Goal: Task Accomplishment & Management: Use online tool/utility

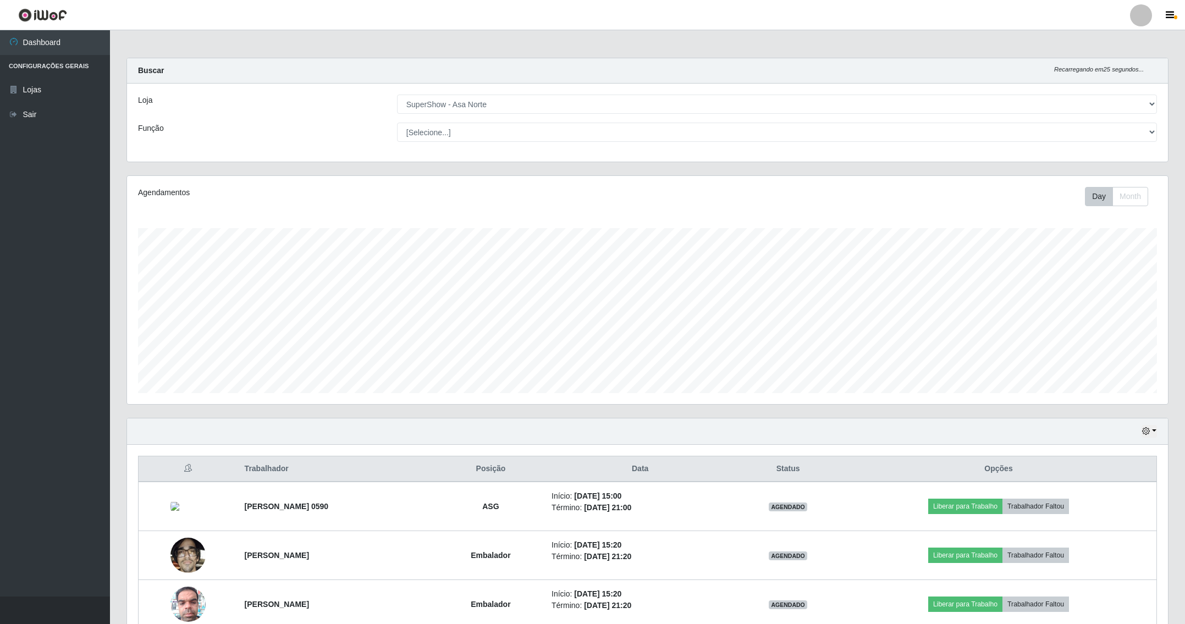
select select "71"
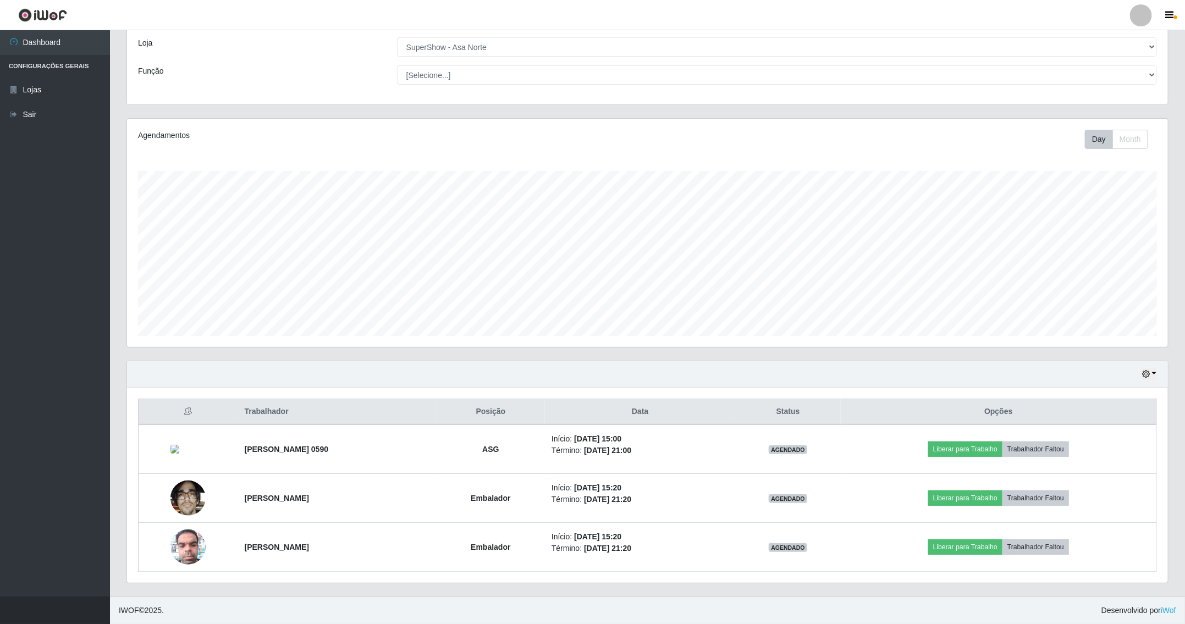
scroll to position [229, 1040]
click at [765, 142] on div "Day Month" at bounding box center [864, 139] width 604 height 19
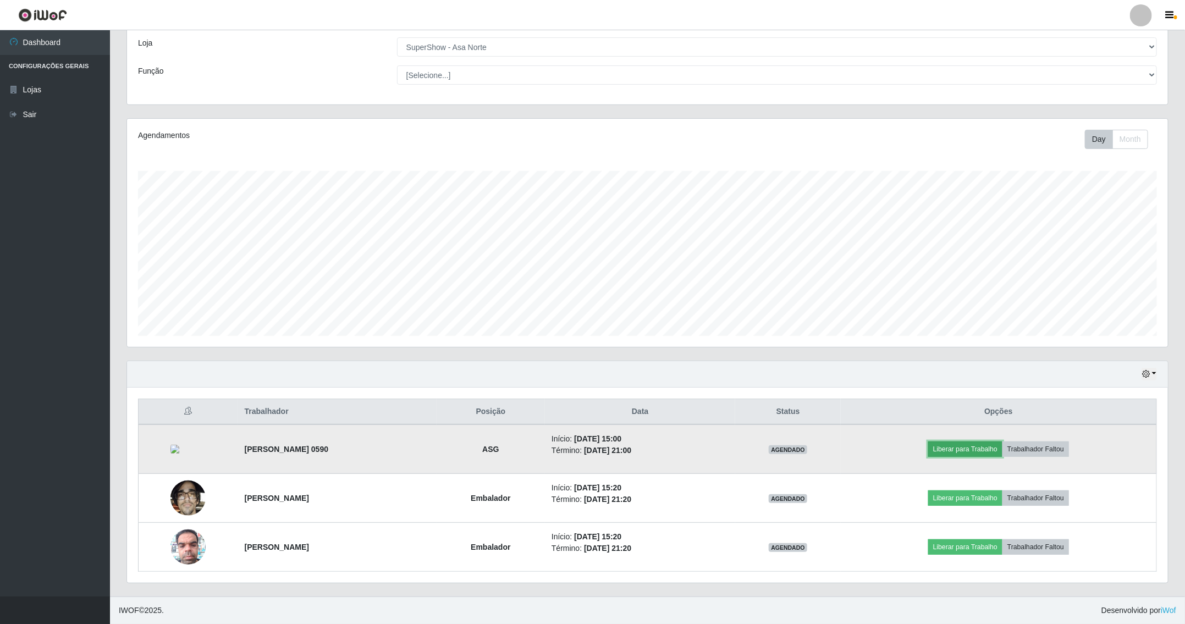
click at [987, 444] on button "Liberar para Trabalho" at bounding box center [965, 449] width 74 height 15
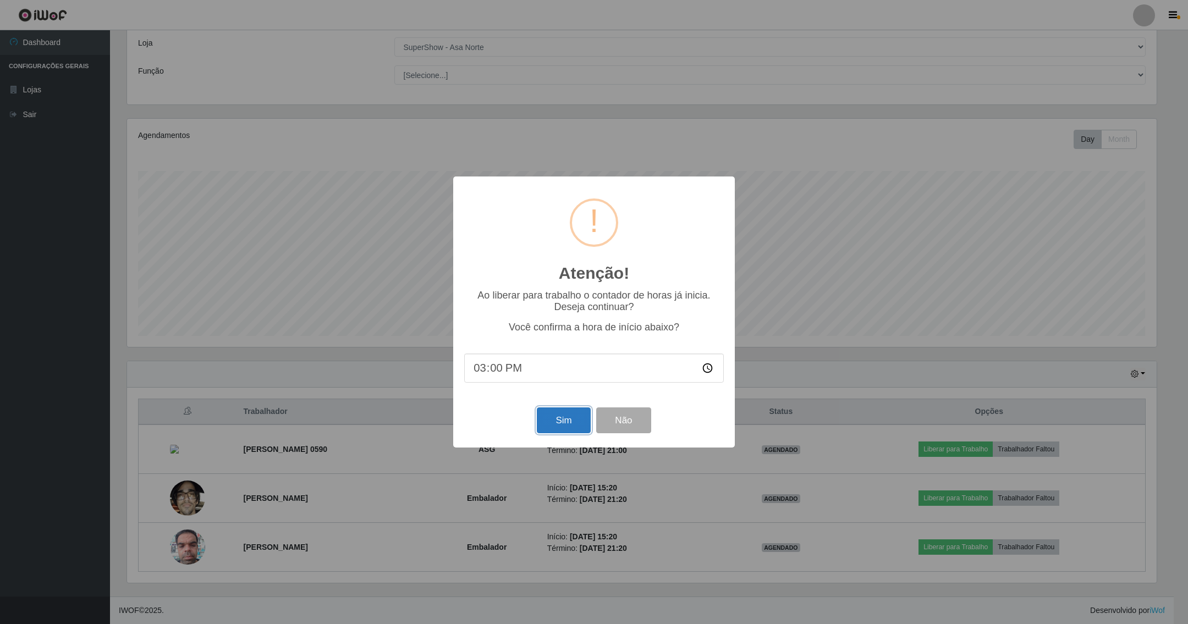
click at [573, 431] on button "Sim" at bounding box center [563, 421] width 53 height 26
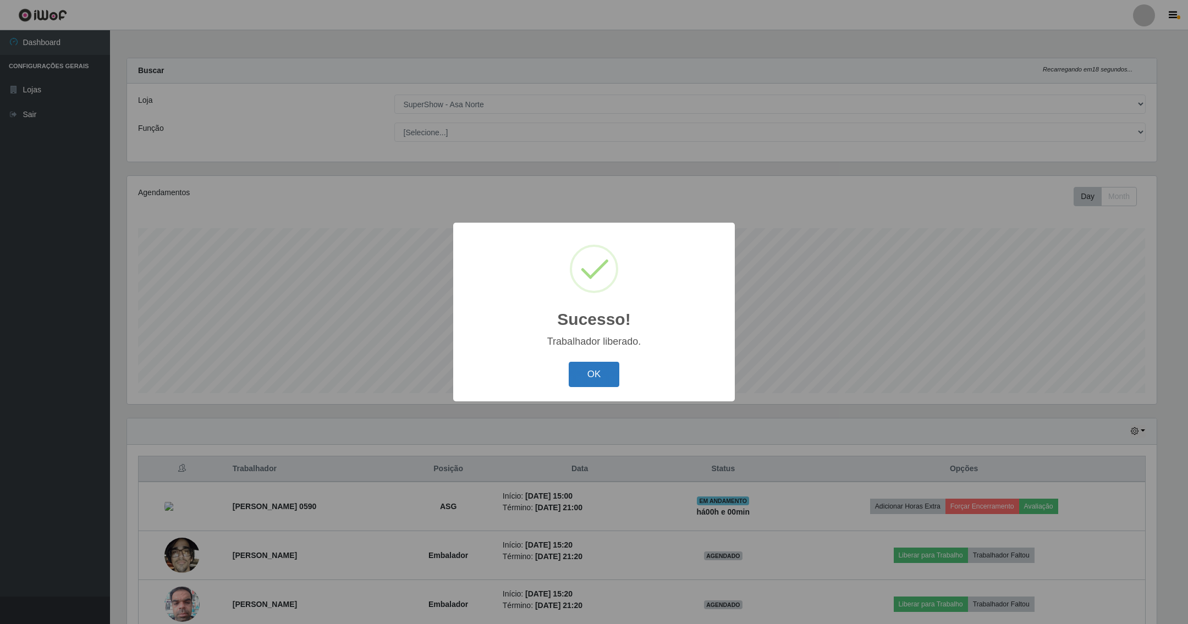
click at [603, 370] on button "OK" at bounding box center [594, 375] width 51 height 26
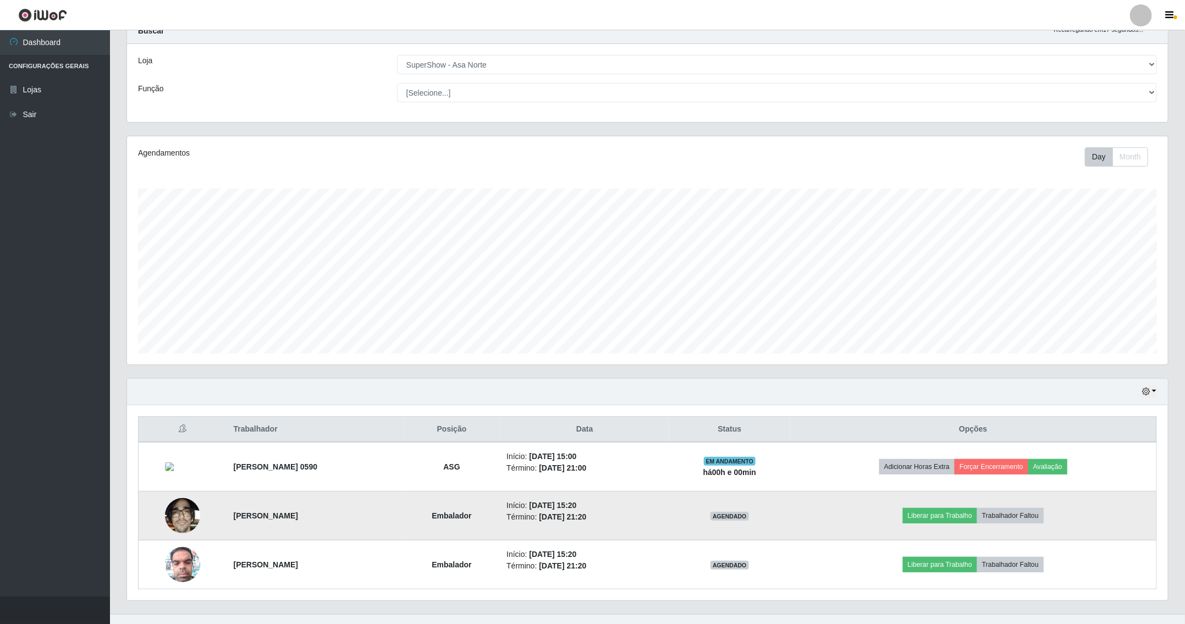
scroll to position [61, 0]
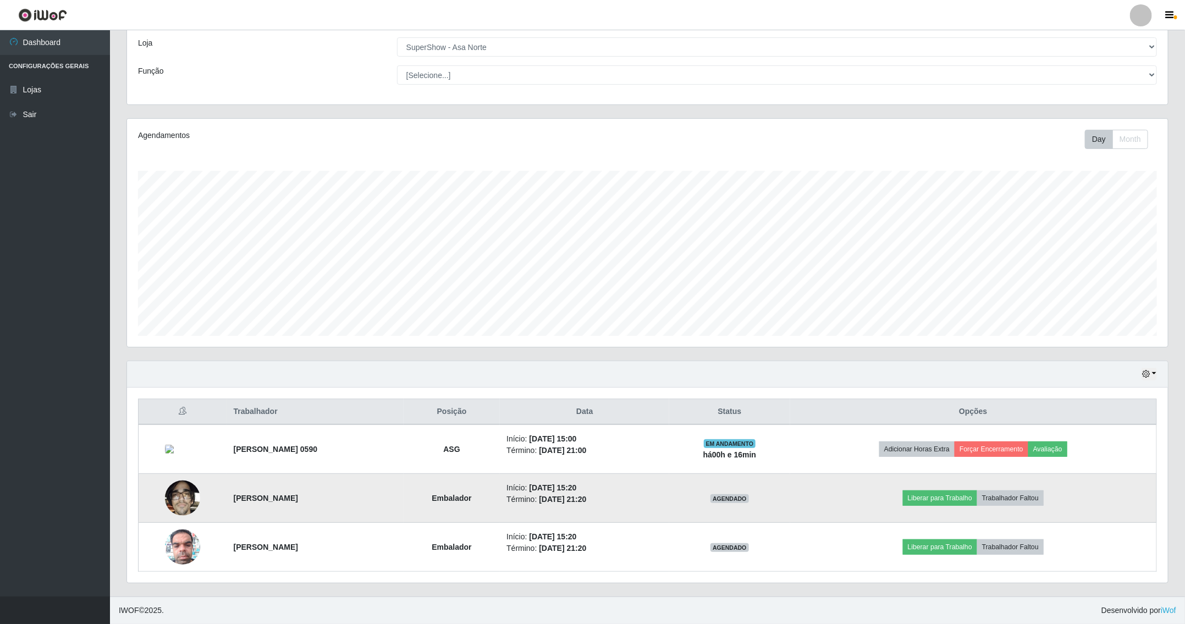
click at [173, 494] on img at bounding box center [182, 498] width 35 height 47
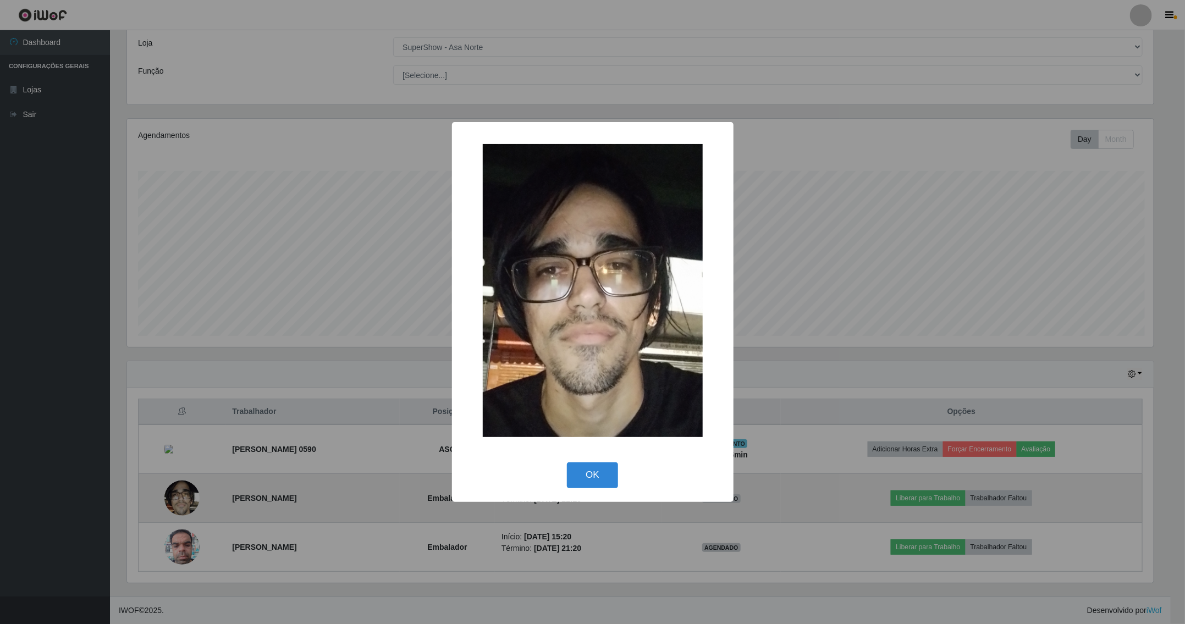
scroll to position [229, 1030]
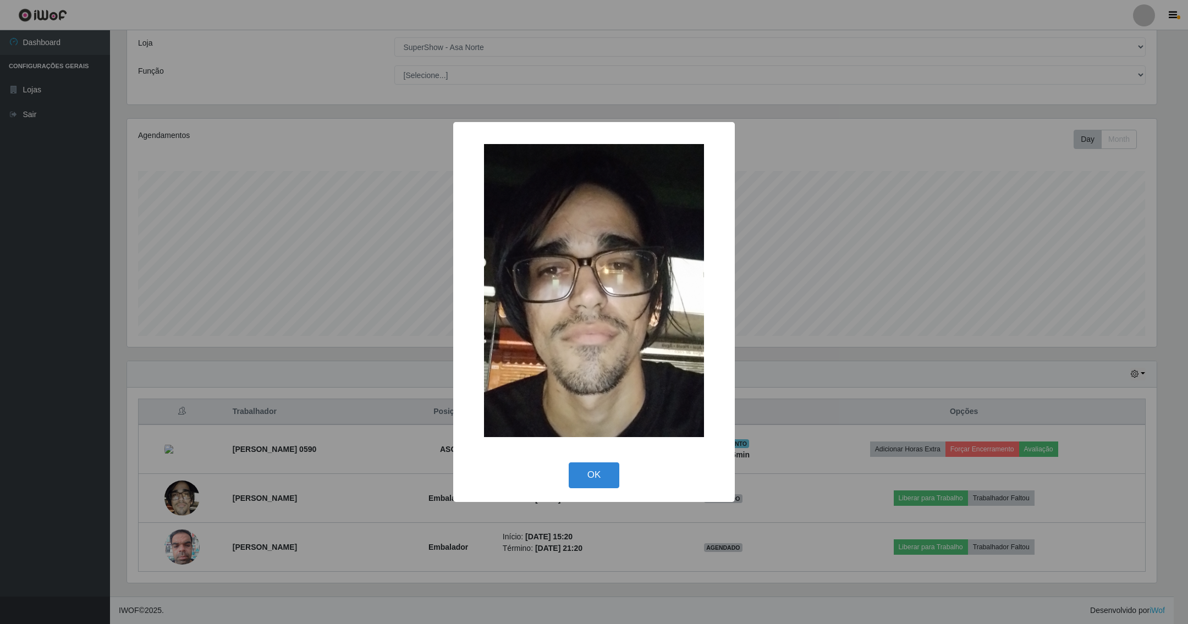
click at [351, 380] on div "× OK Cancel" at bounding box center [594, 312] width 1188 height 624
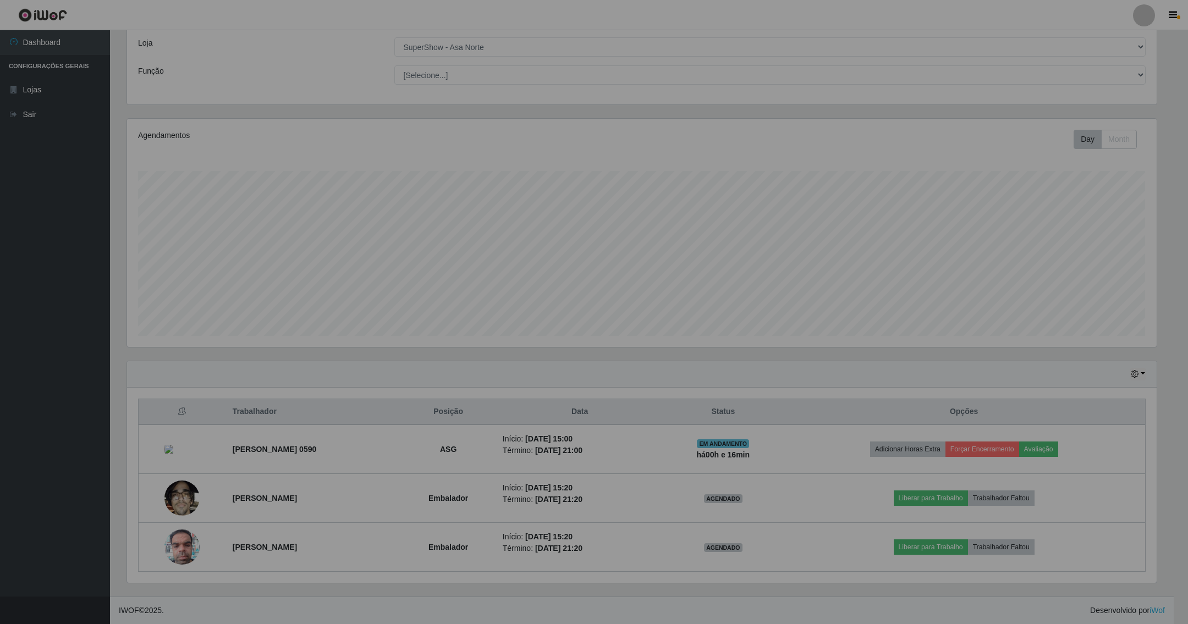
scroll to position [229, 1040]
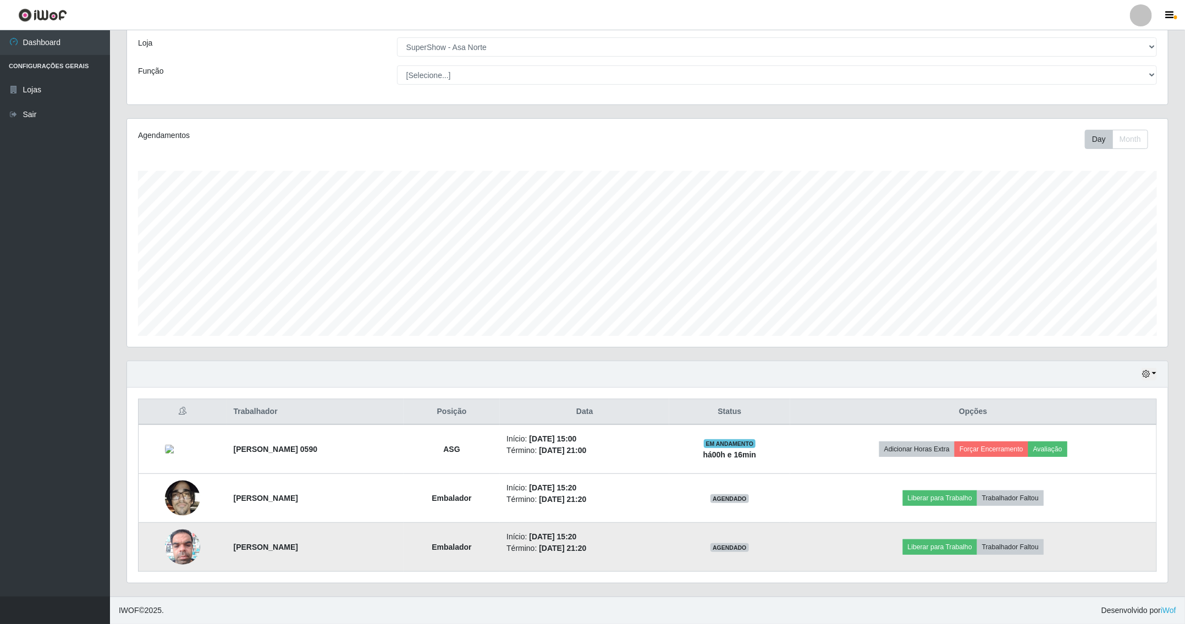
click at [177, 536] on img at bounding box center [182, 547] width 35 height 47
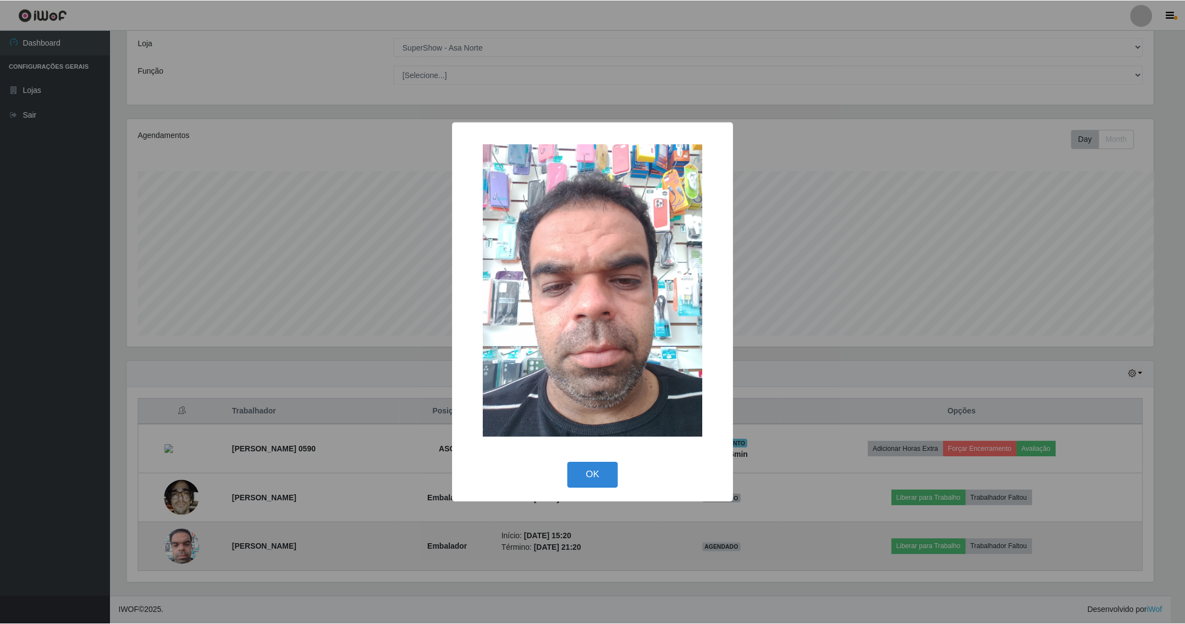
scroll to position [229, 1030]
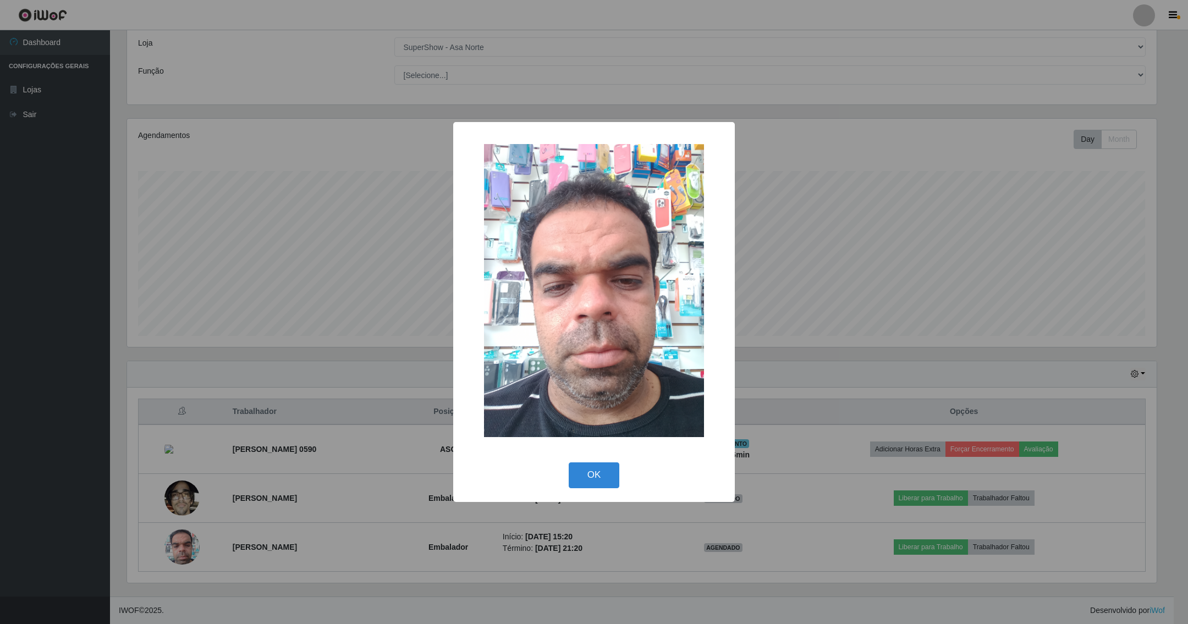
click at [377, 389] on div "× OK Cancel" at bounding box center [594, 312] width 1188 height 624
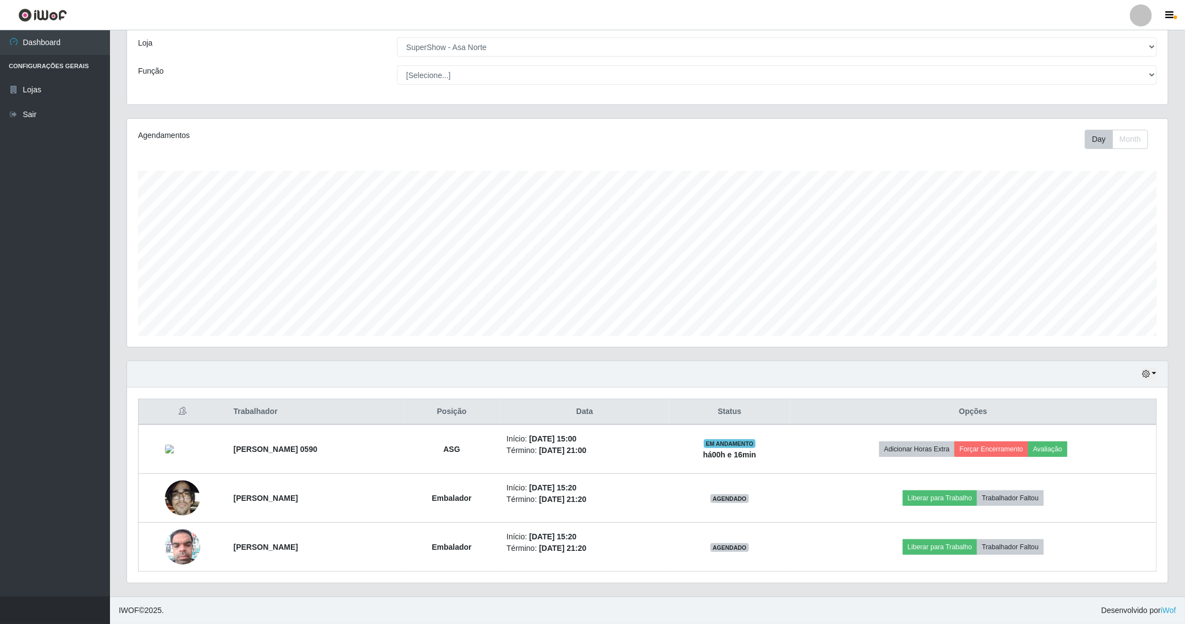
scroll to position [229, 1040]
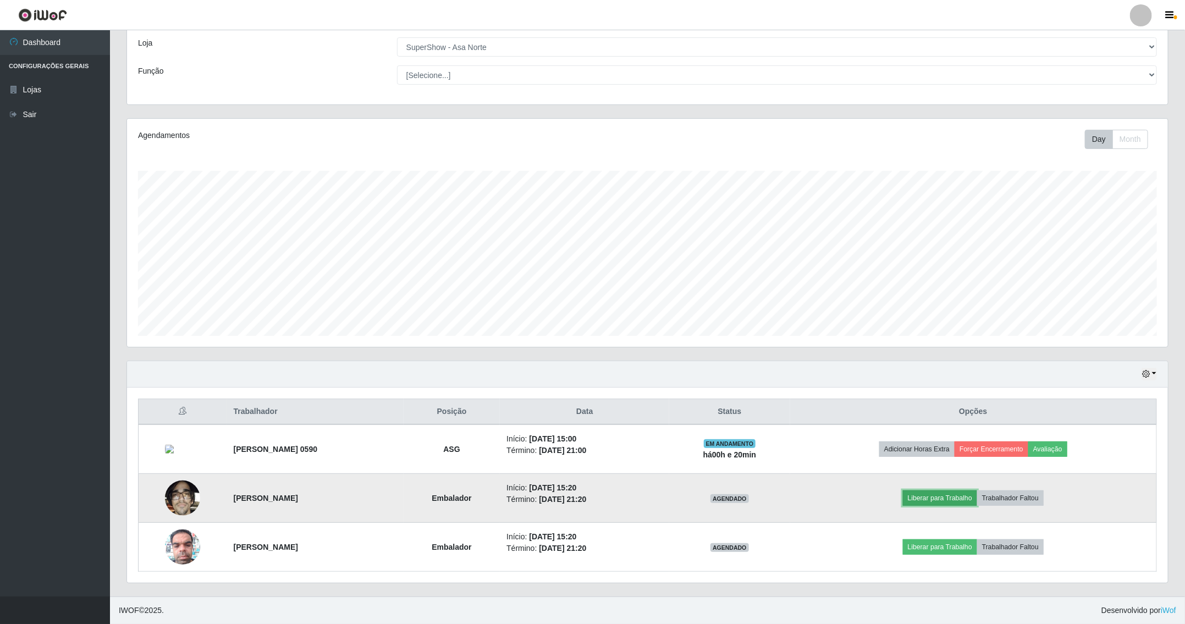
click at [974, 492] on button "Liberar para Trabalho" at bounding box center [940, 498] width 74 height 15
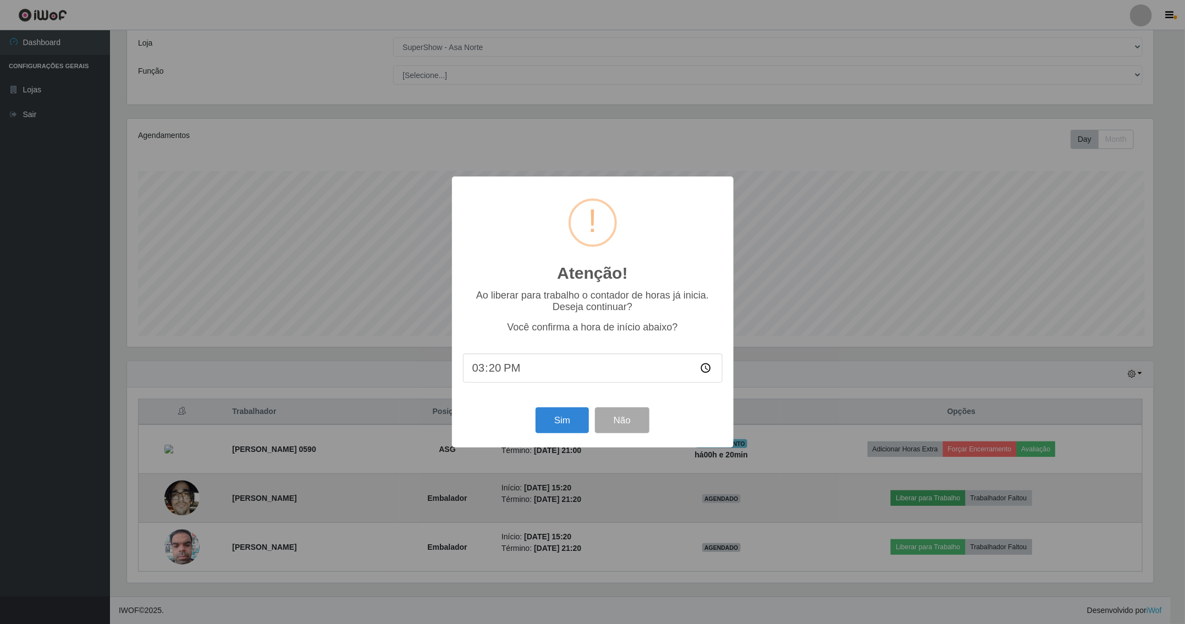
scroll to position [229, 1030]
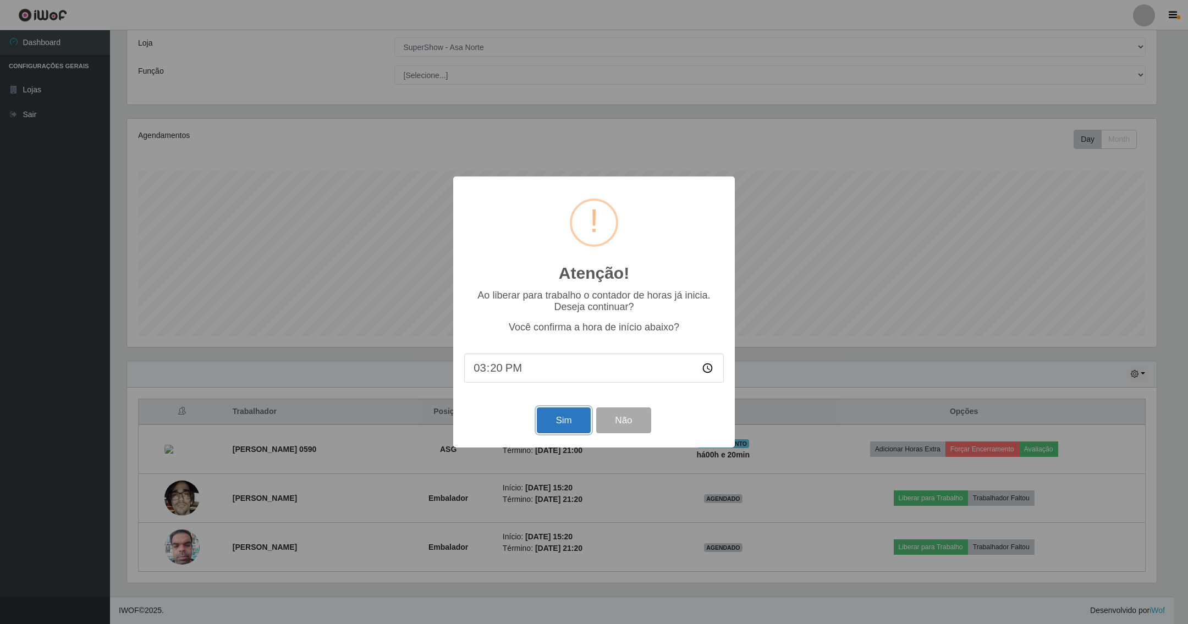
click at [559, 411] on button "Sim" at bounding box center [563, 421] width 53 height 26
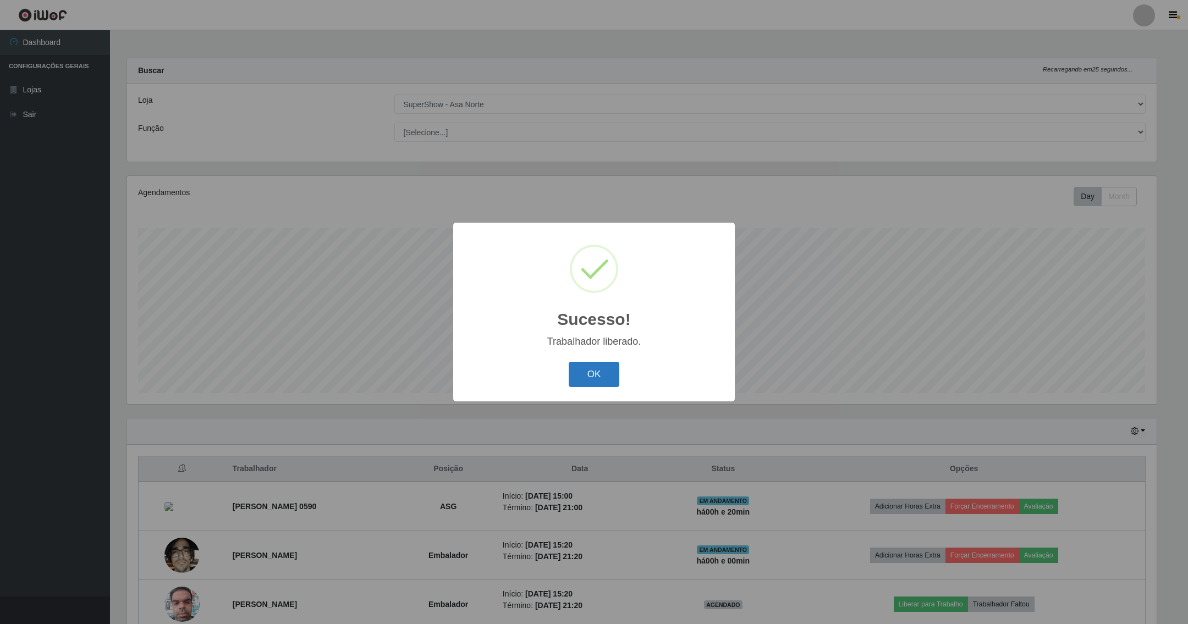
drag, startPoint x: 597, startPoint y: 365, endPoint x: 657, endPoint y: 423, distance: 83.2
click at [601, 373] on button "OK" at bounding box center [594, 375] width 51 height 26
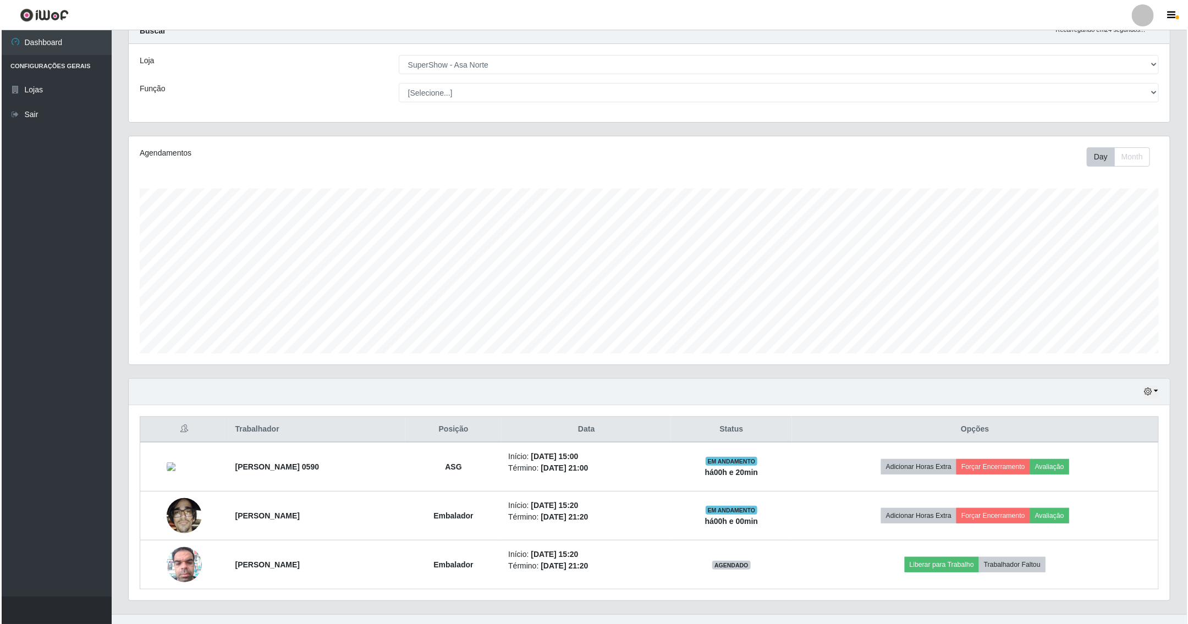
scroll to position [61, 0]
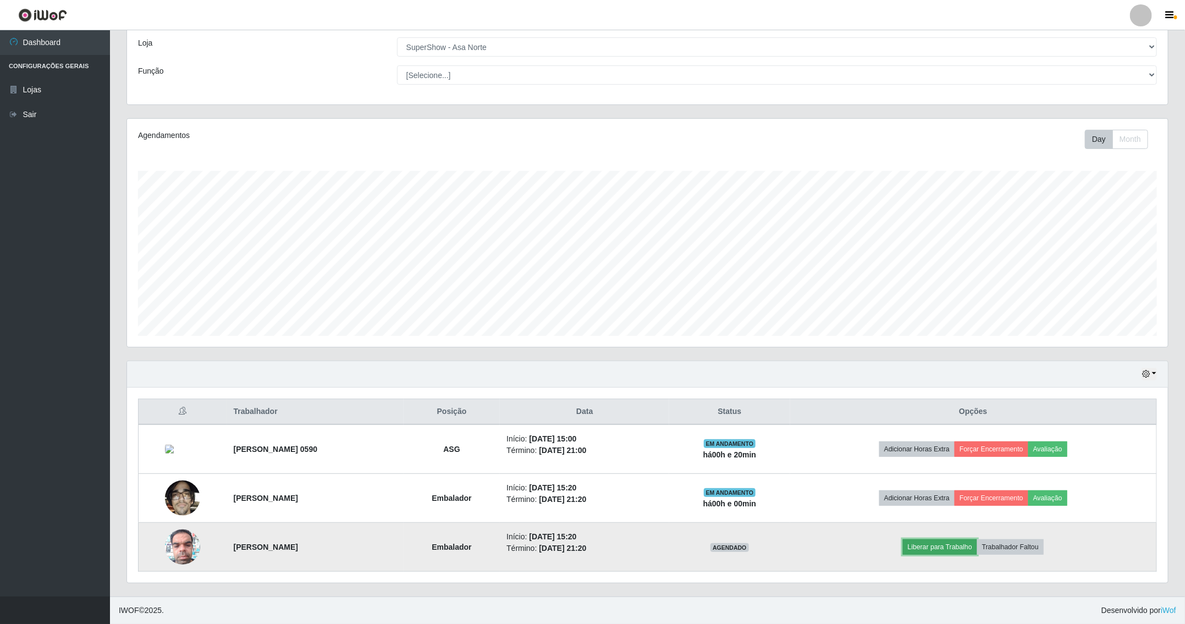
click at [974, 548] on button "Liberar para Trabalho" at bounding box center [940, 547] width 74 height 15
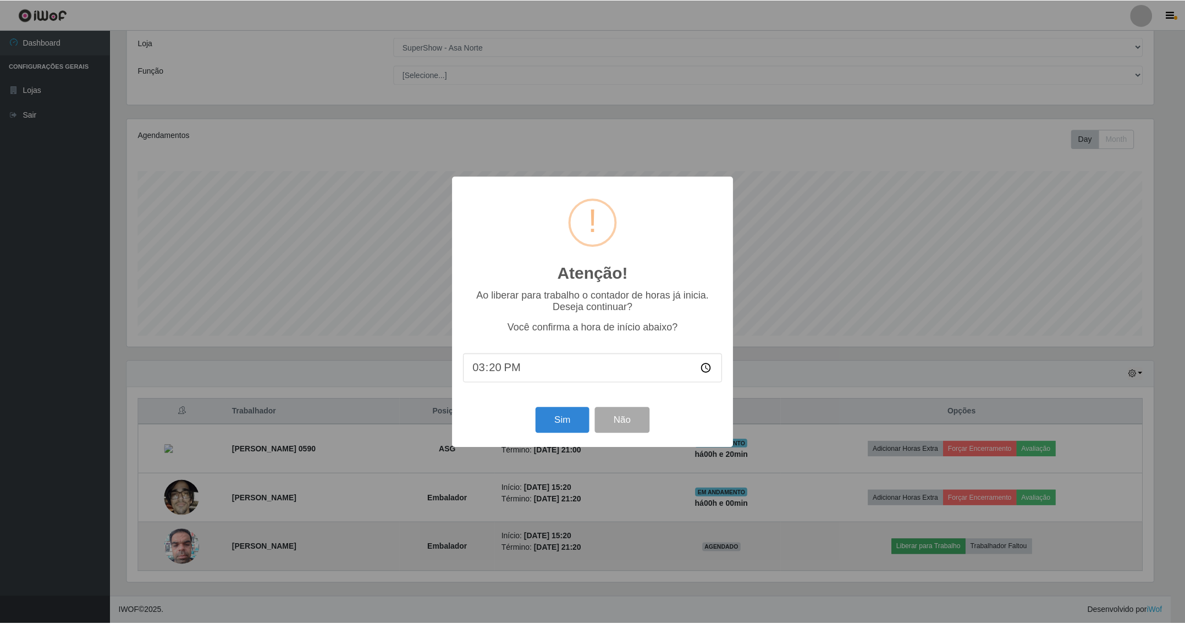
scroll to position [229, 1030]
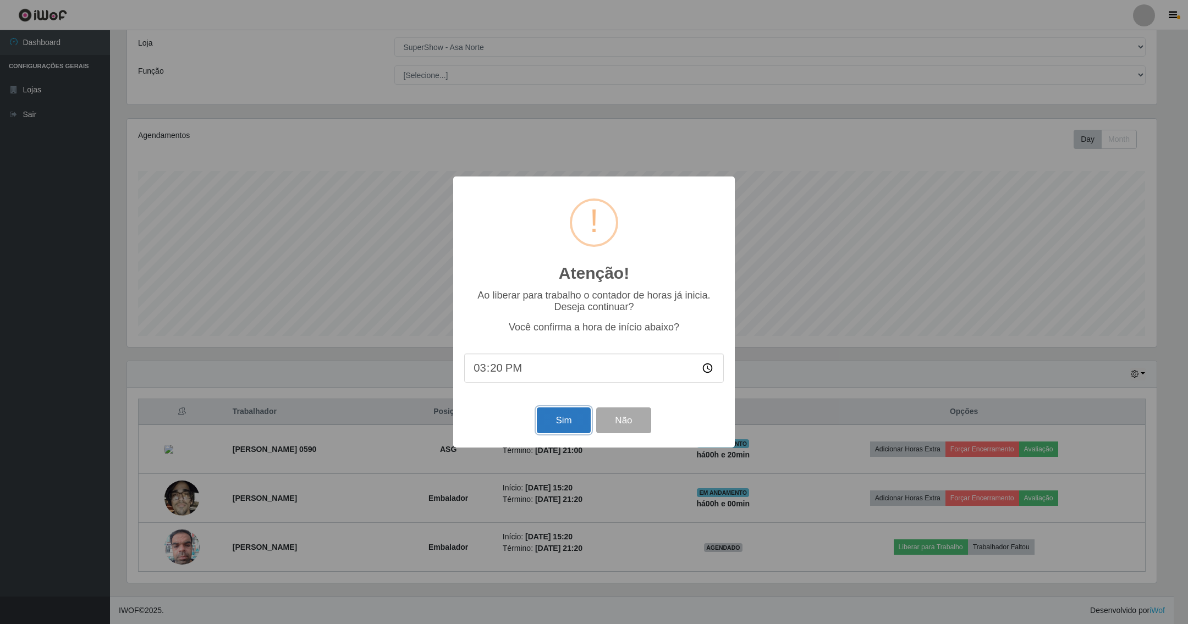
click at [579, 418] on button "Sim" at bounding box center [563, 421] width 53 height 26
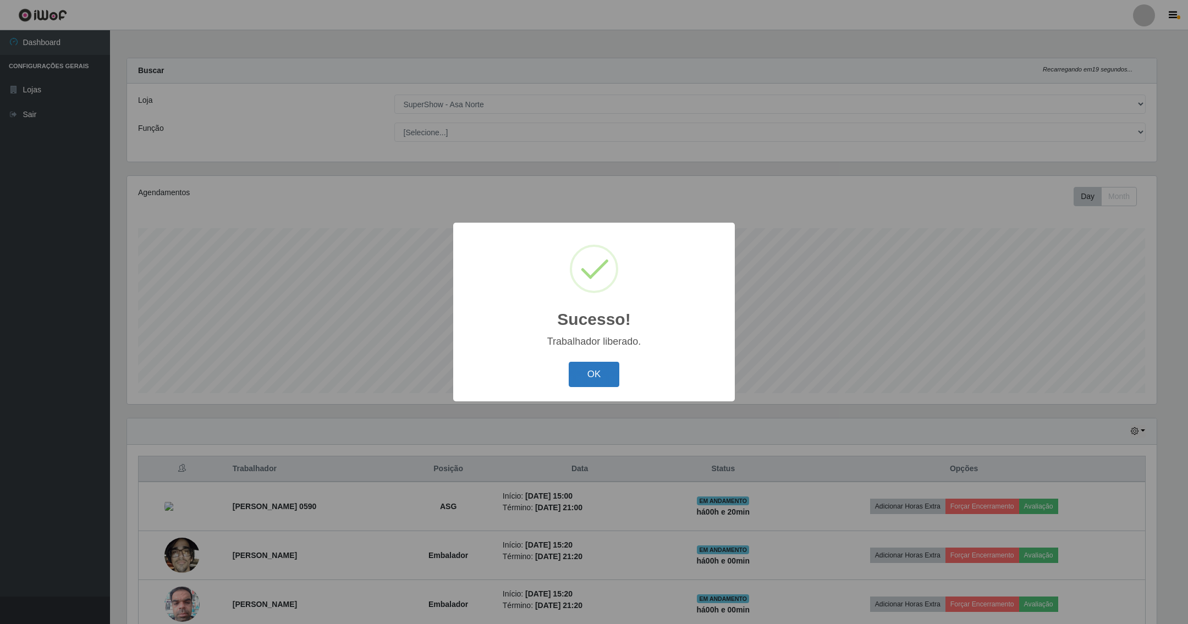
click at [593, 373] on button "OK" at bounding box center [594, 375] width 51 height 26
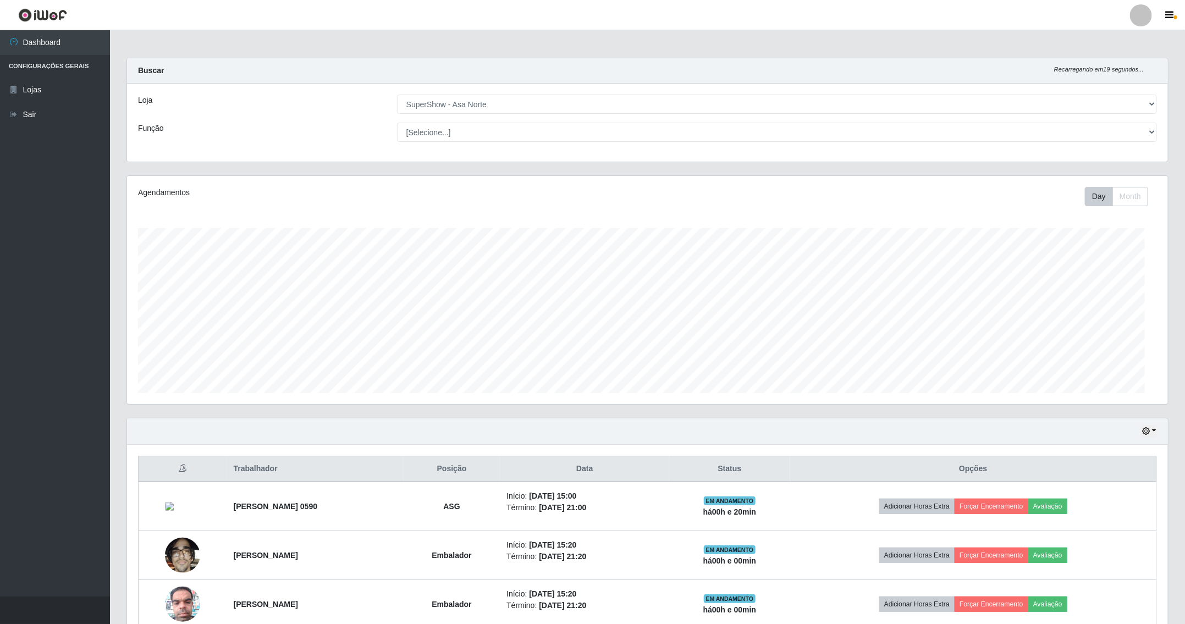
scroll to position [229, 1040]
